Goal: Check status: Check status

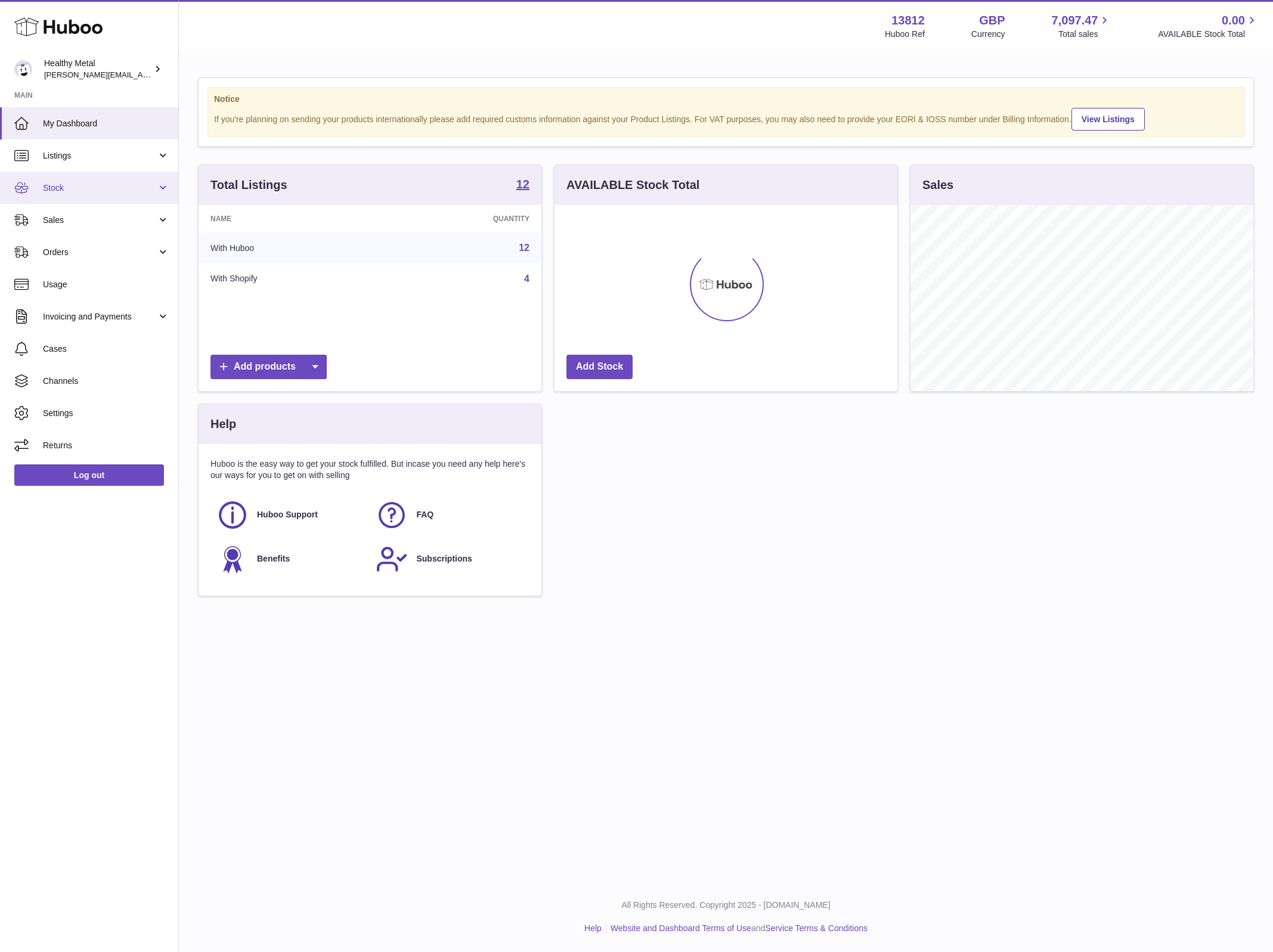
scroll to position [185, 342]
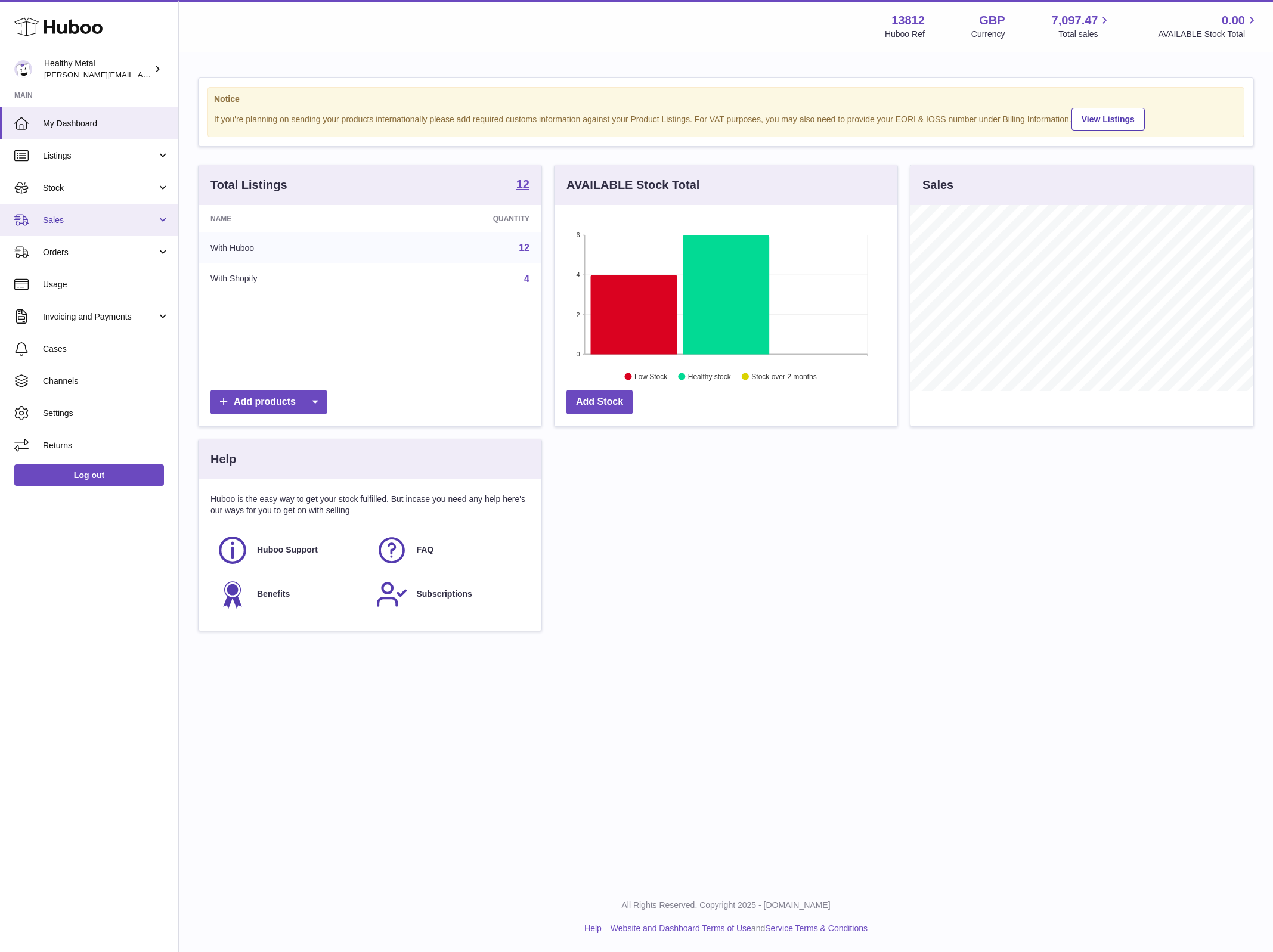
click at [94, 221] on span "Sales" at bounding box center [100, 220] width 114 height 11
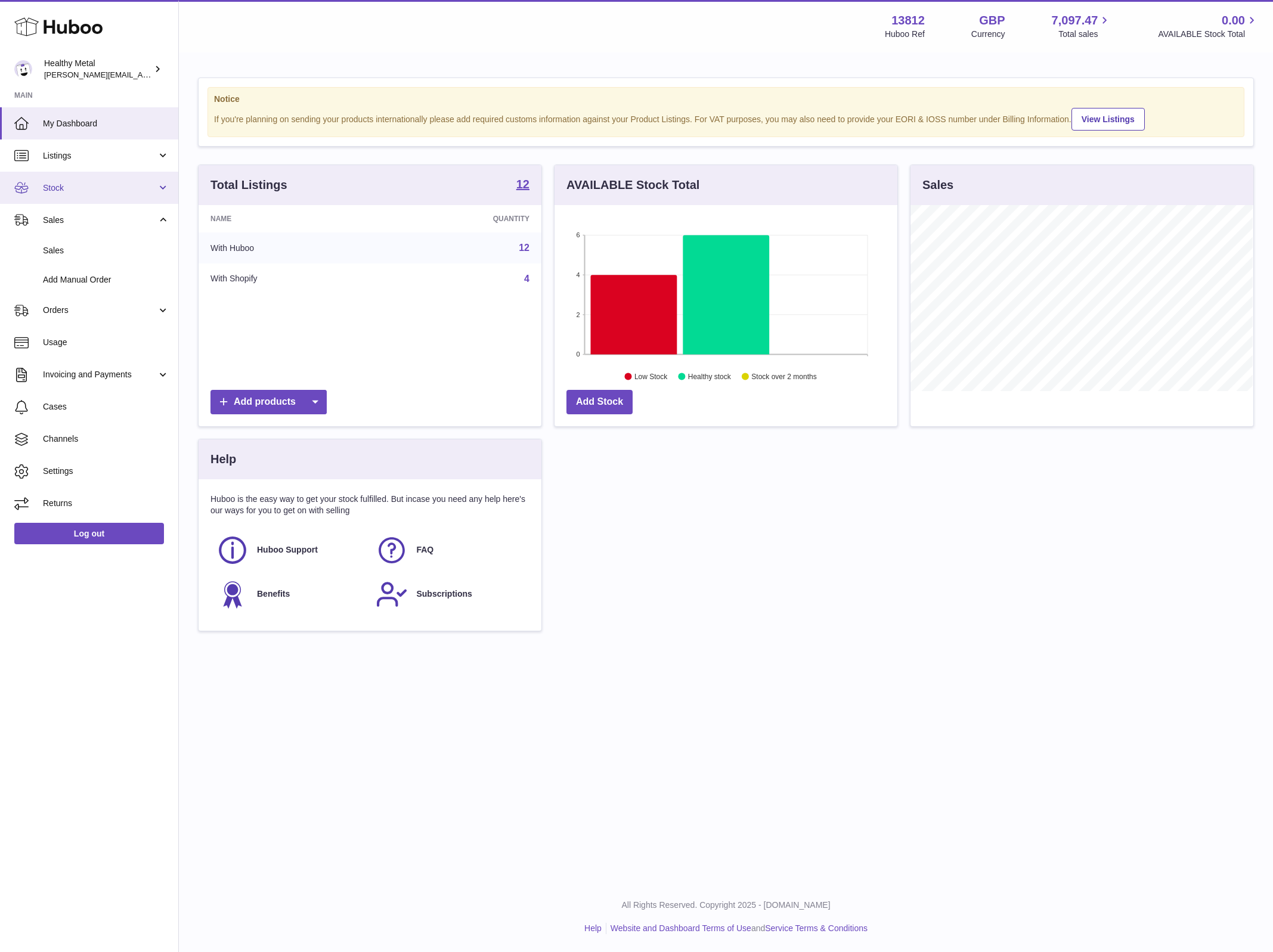
click at [84, 189] on span "Stock" at bounding box center [100, 188] width 114 height 11
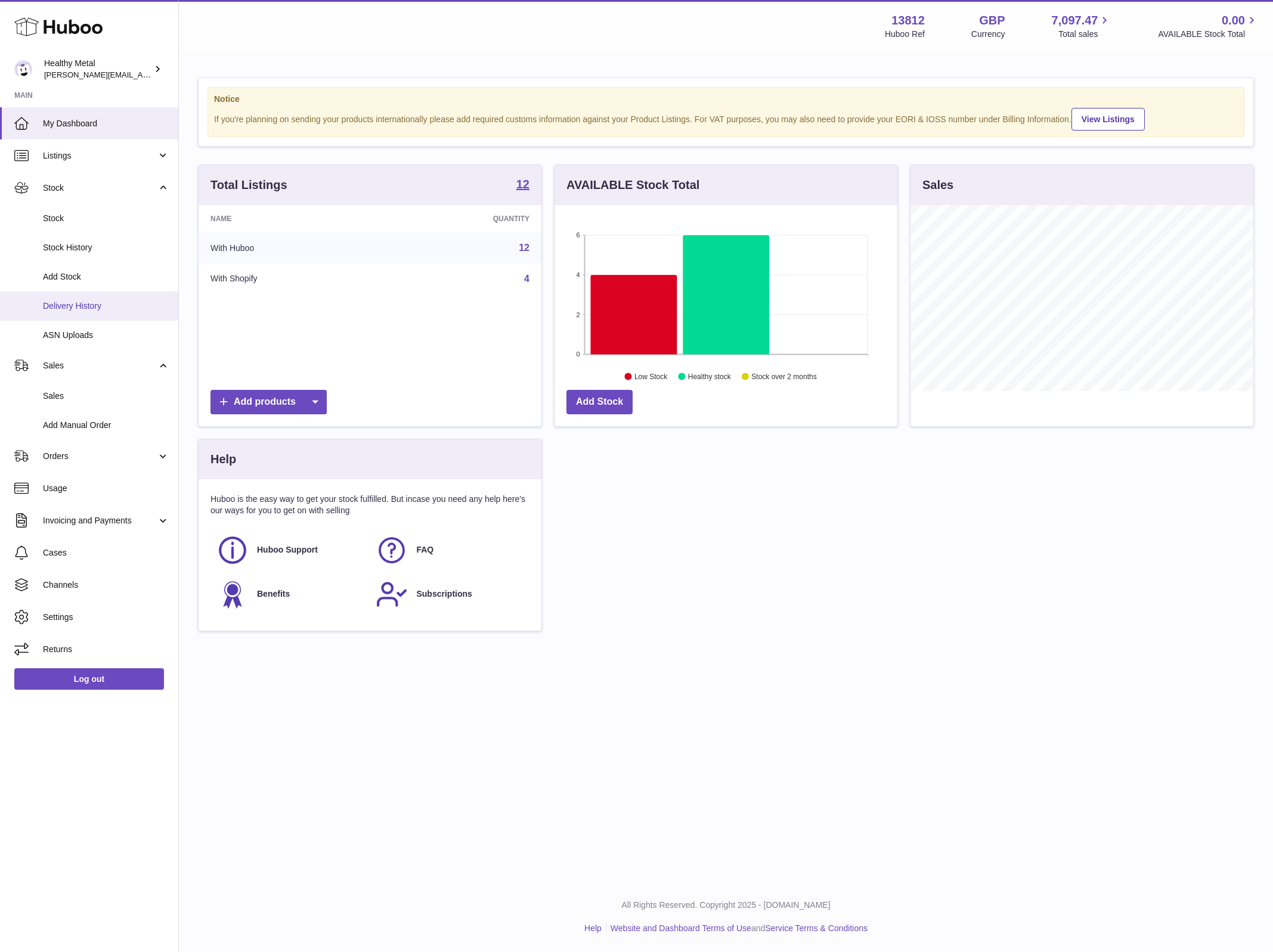
click at [72, 305] on span "Delivery History" at bounding box center [106, 306] width 126 height 11
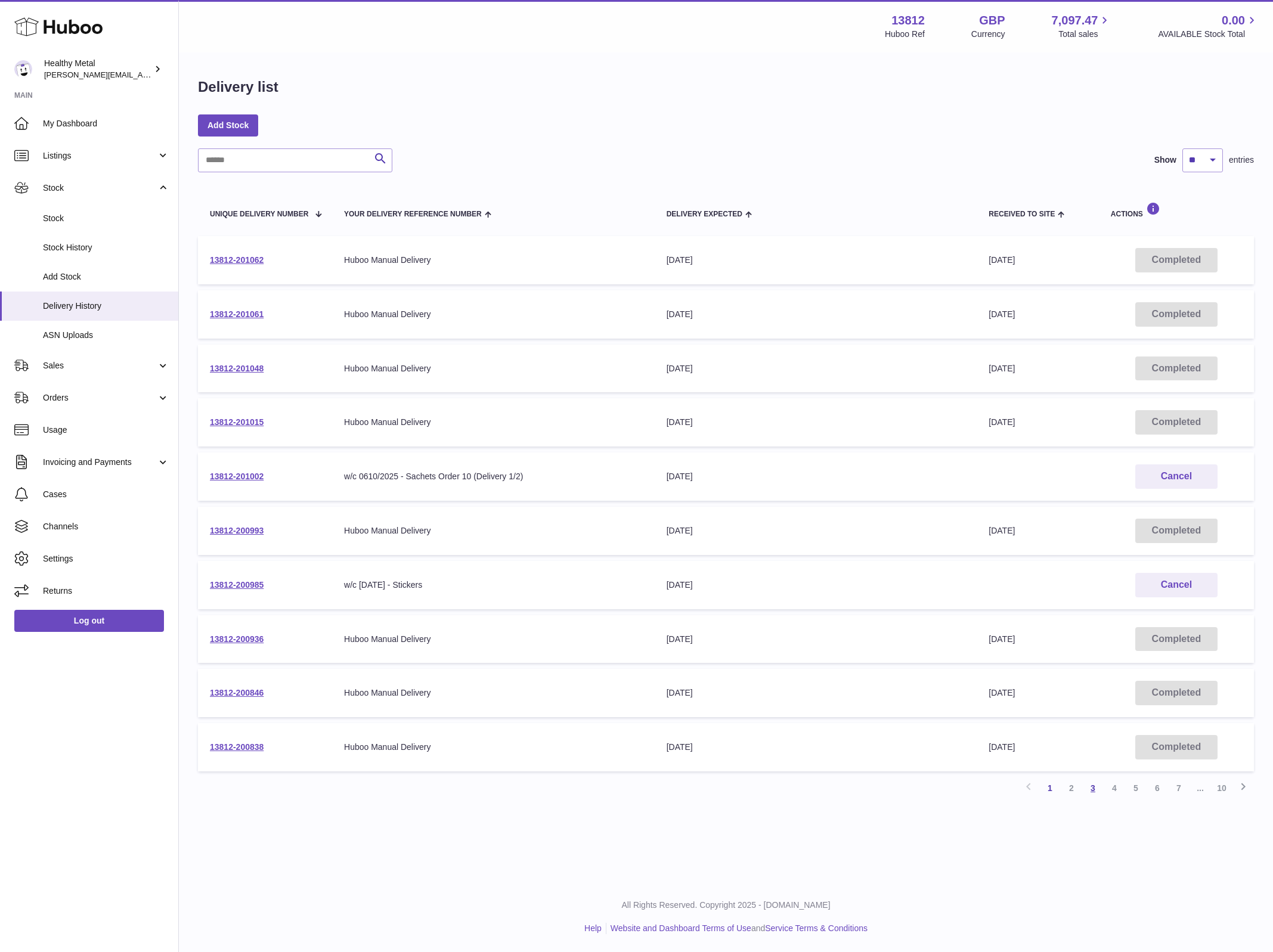
click at [1094, 790] on link "3" at bounding box center [1093, 788] width 21 height 21
click at [249, 153] on input "text" at bounding box center [295, 160] width 195 height 24
type input "*********"
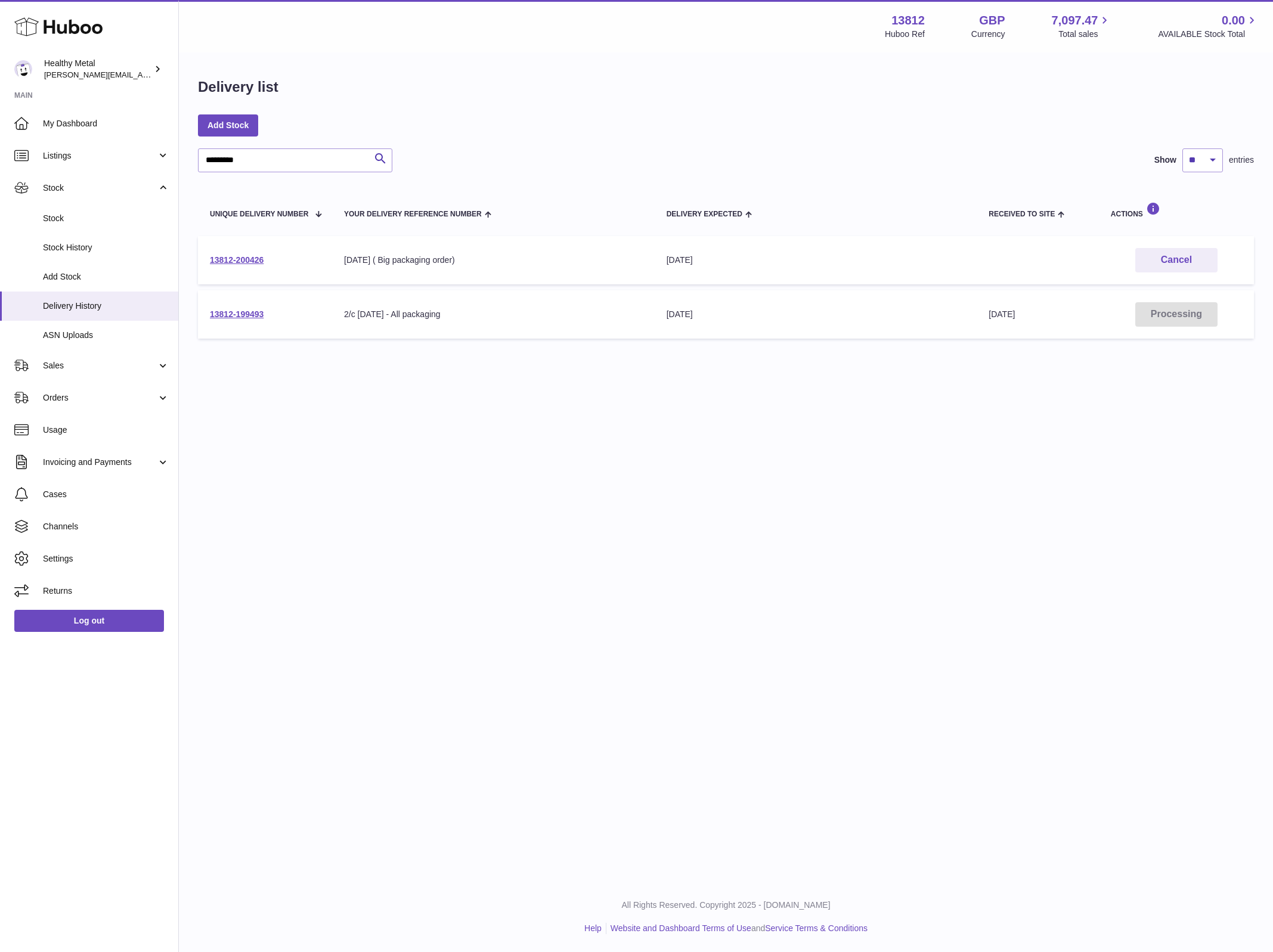
click at [242, 320] on td "13812-199493" at bounding box center [265, 315] width 134 height 48
click at [244, 313] on link "13812-199493" at bounding box center [237, 314] width 54 height 9
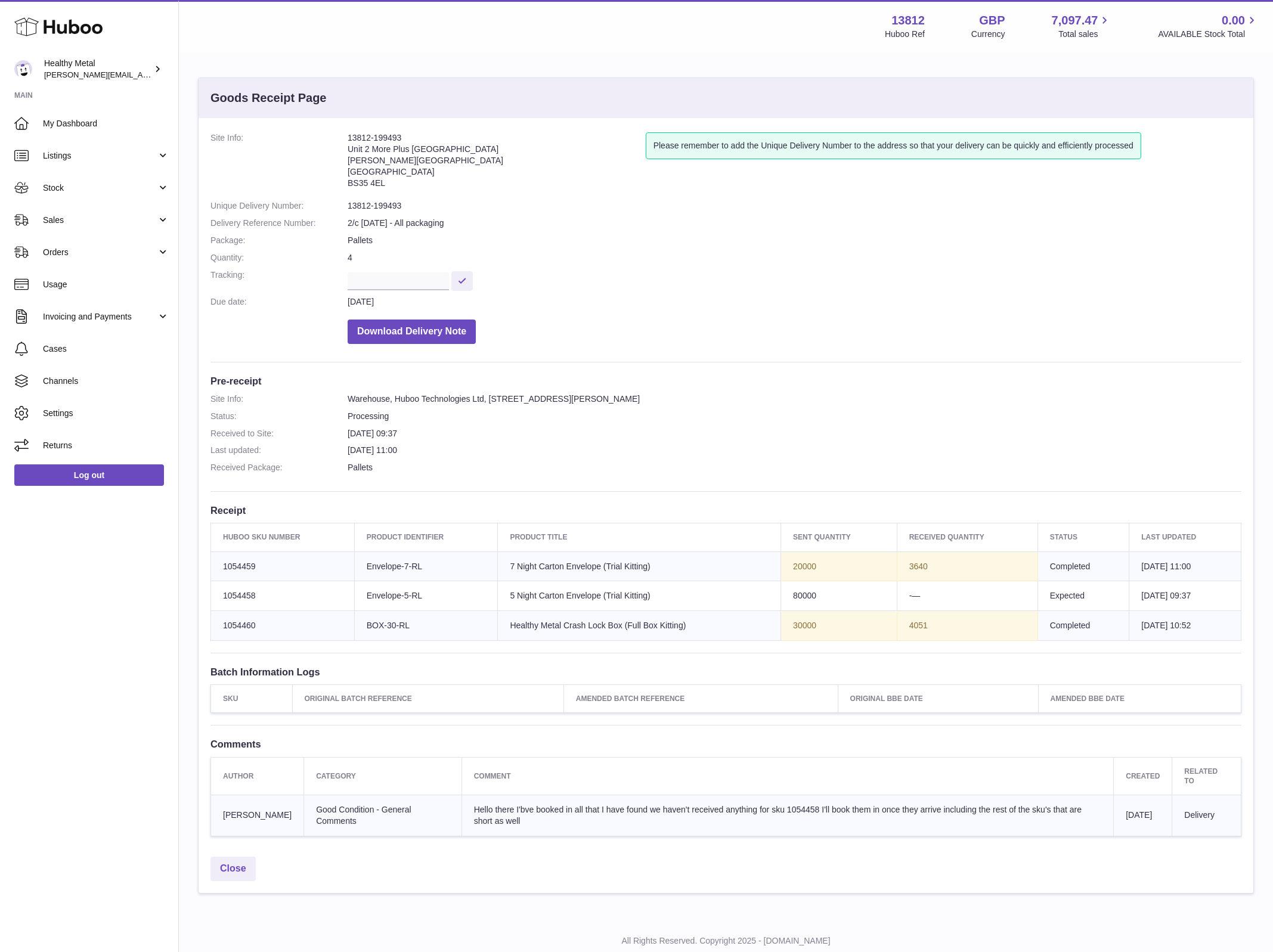
click at [386, 138] on address "13812-199493 Unit 2 More Plus Central Park Hudson Ave Severn Beach BS35 4EL" at bounding box center [497, 163] width 298 height 62
click at [405, 138] on address "13812-199493 Unit 2 More Plus Central Park Hudson Ave Severn Beach BS35 4EL" at bounding box center [497, 163] width 298 height 62
drag, startPoint x: 399, startPoint y: 138, endPoint x: 354, endPoint y: 142, distance: 45.2
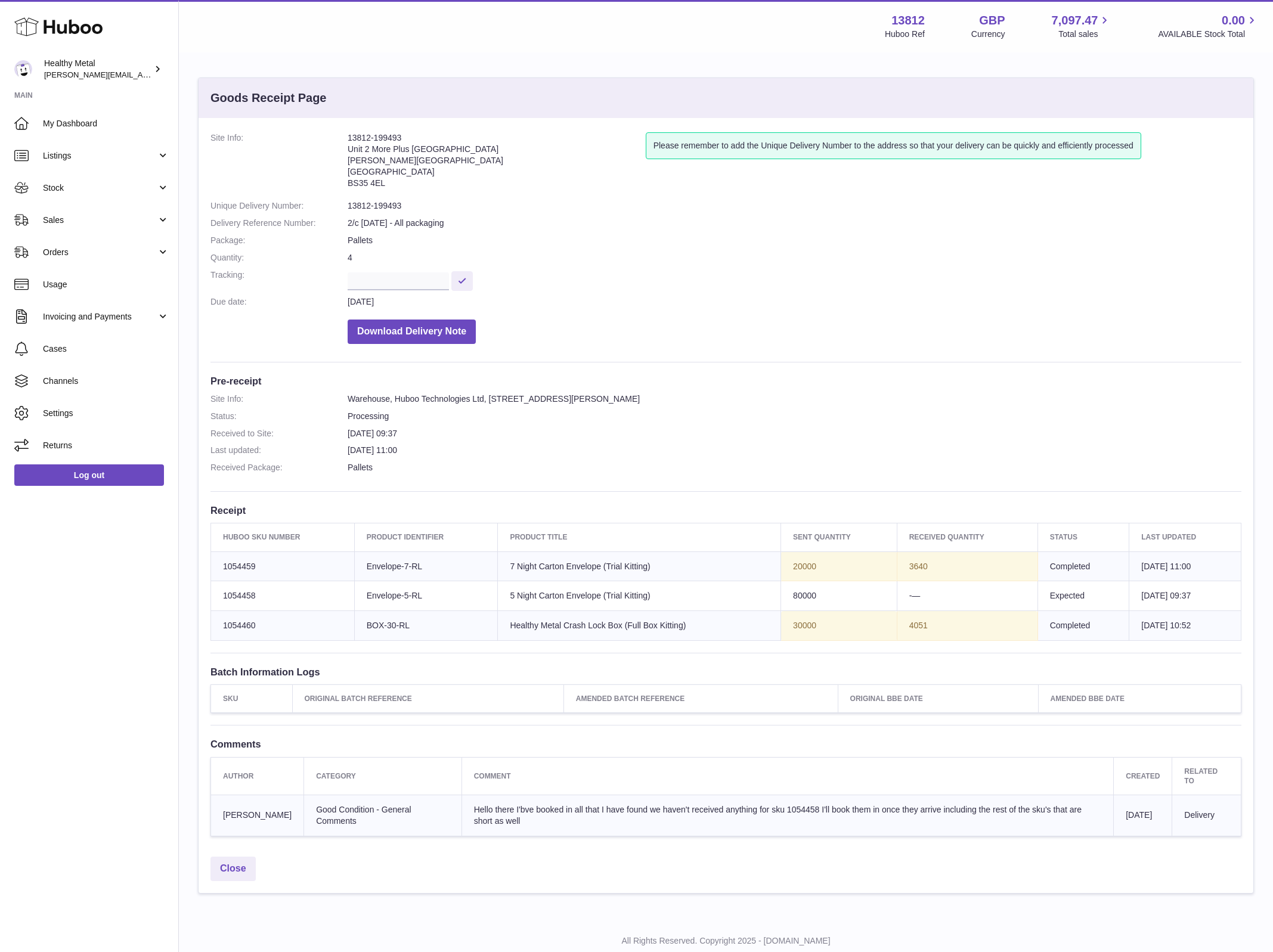
click at [354, 142] on address "13812-199493 Unit 2 More Plus Central Park Hudson Ave Severn Beach BS35 4EL" at bounding box center [497, 163] width 298 height 62
copy address "13812-199493"
click at [74, 121] on span "My Dashboard" at bounding box center [106, 123] width 126 height 11
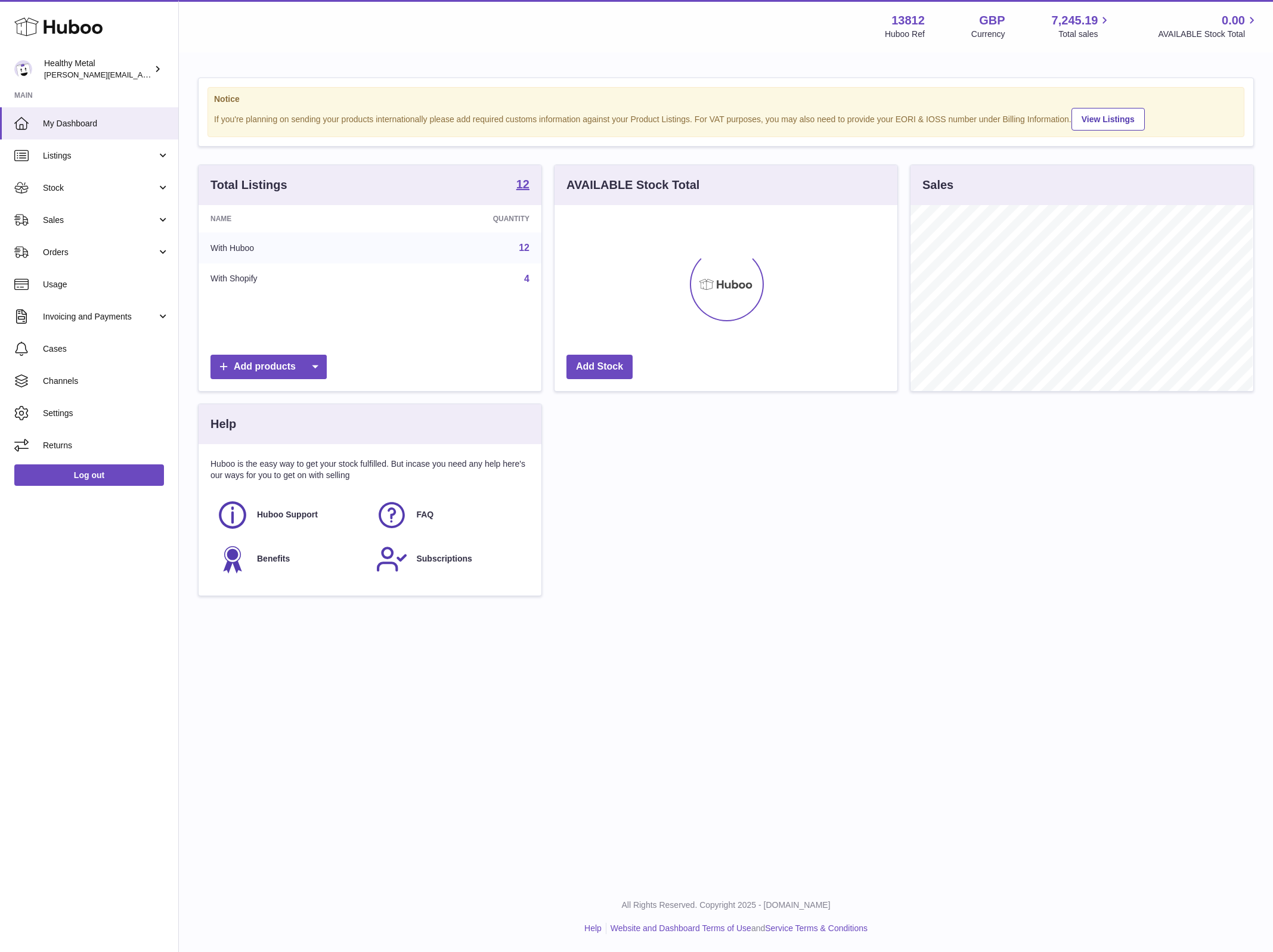
scroll to position [185, 342]
